Goal: Transaction & Acquisition: Register for event/course

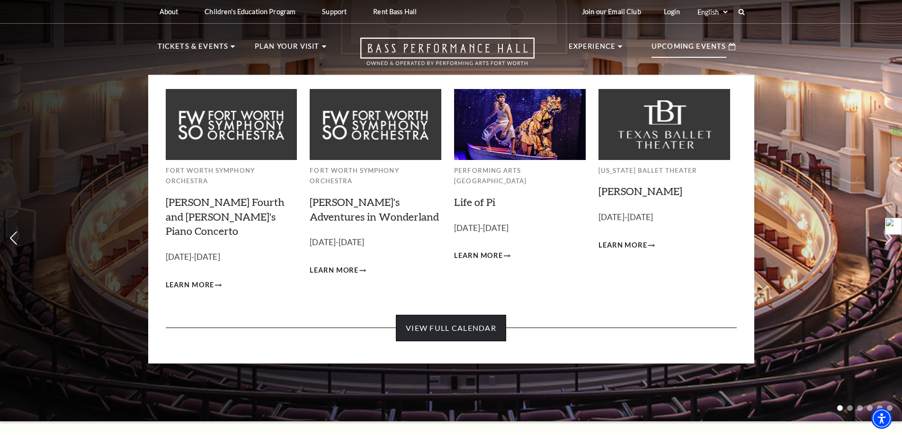
click at [475, 315] on link "View Full Calendar" at bounding box center [451, 328] width 110 height 27
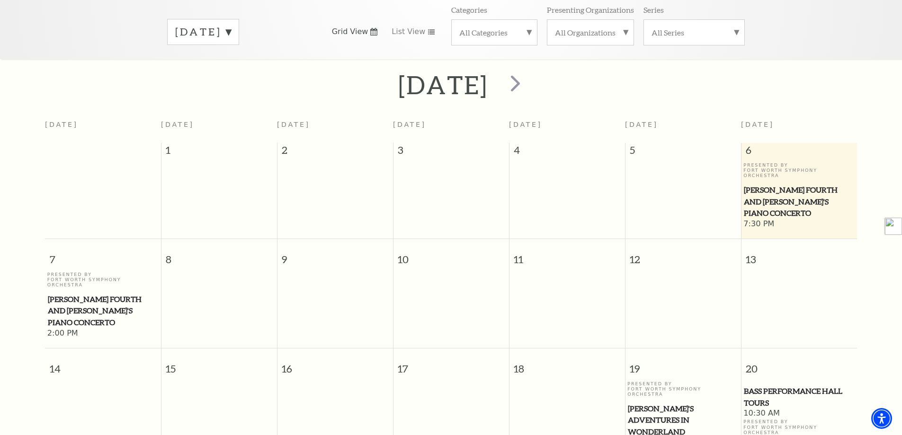
scroll to position [84, 0]
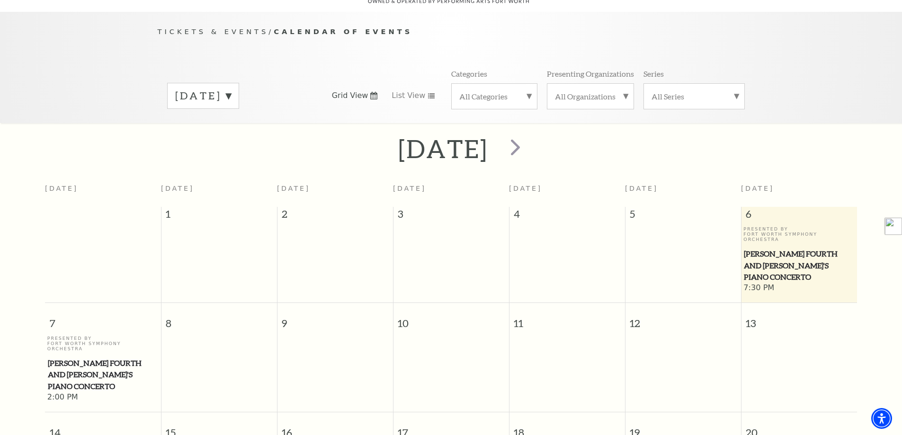
click at [59, 357] on span "[PERSON_NAME] Fourth and [PERSON_NAME]'s Piano Concerto" at bounding box center [103, 374] width 110 height 35
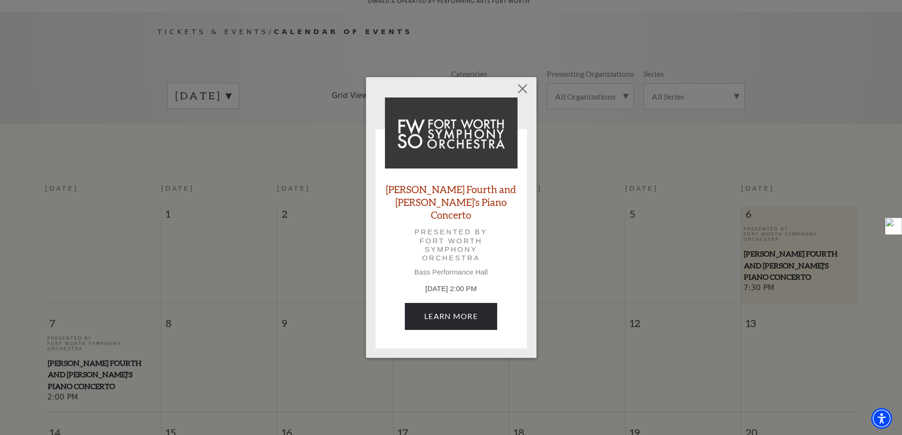
click at [109, 185] on div "Empty heading Brahms Fourth and Grieg's Piano Concerto Presented by Fort Worth …" at bounding box center [451, 217] width 902 height 435
click at [524, 95] on button "Close" at bounding box center [522, 89] width 18 height 18
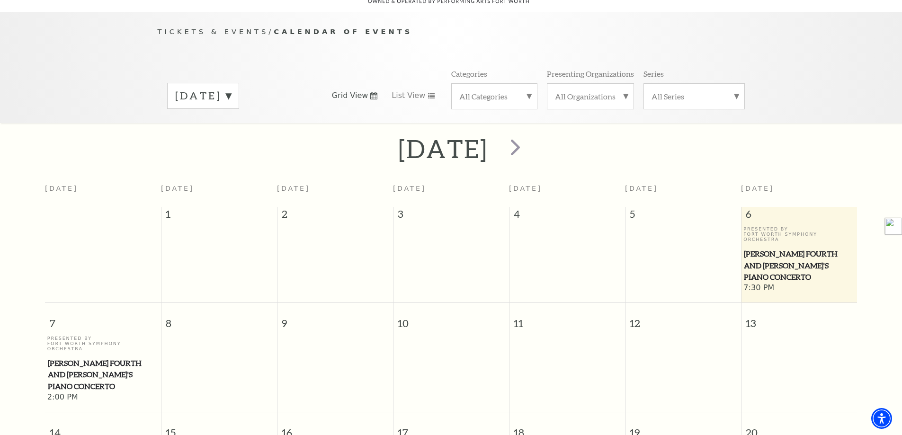
click at [782, 248] on span "[PERSON_NAME] Fourth and [PERSON_NAME]'s Piano Concerto" at bounding box center [799, 265] width 110 height 35
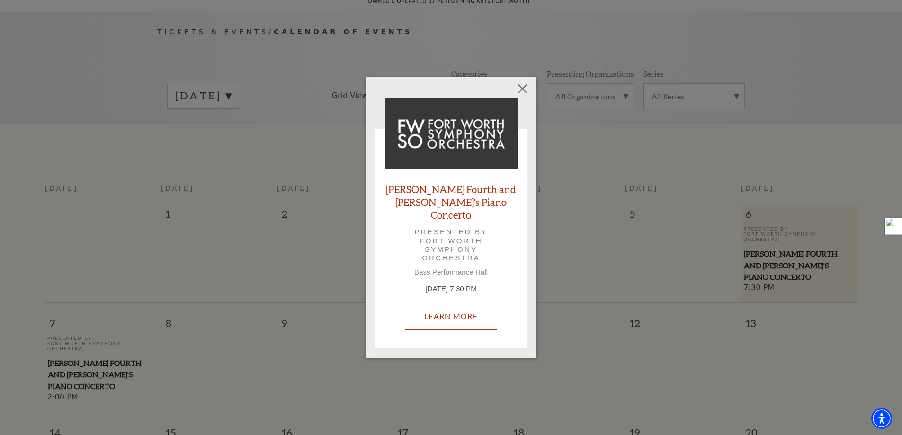
click at [462, 310] on link "Learn More" at bounding box center [451, 316] width 92 height 27
click at [455, 305] on link "Learn More" at bounding box center [451, 316] width 92 height 27
